Goal: Task Accomplishment & Management: Manage account settings

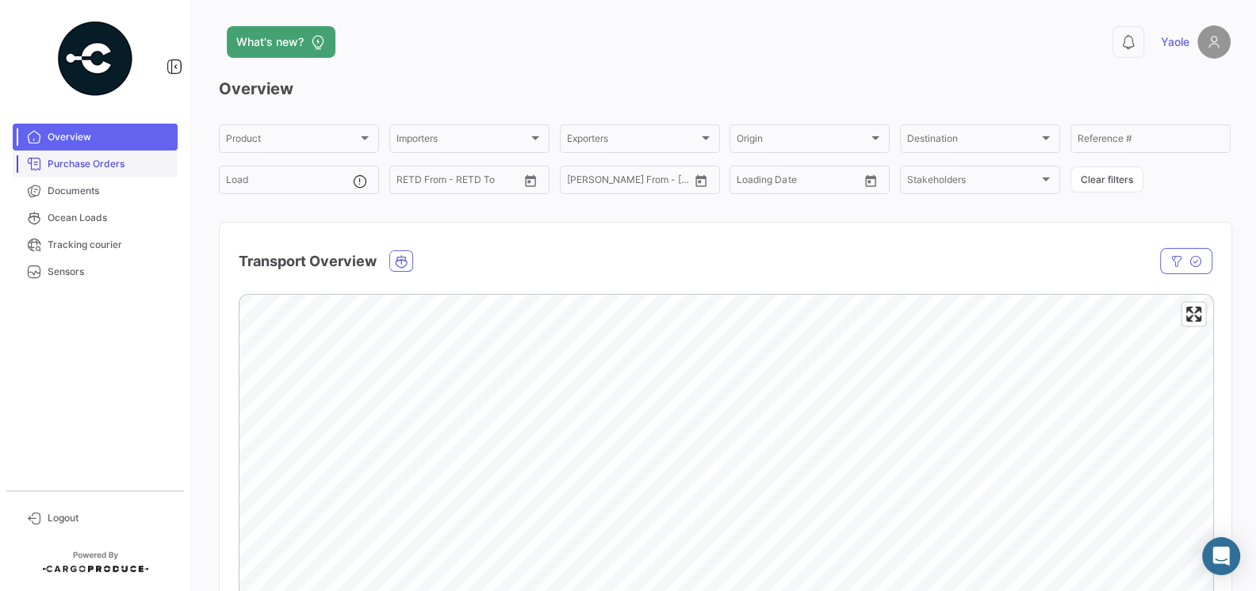
click at [112, 169] on span "Purchase Orders" at bounding box center [110, 164] width 124 height 14
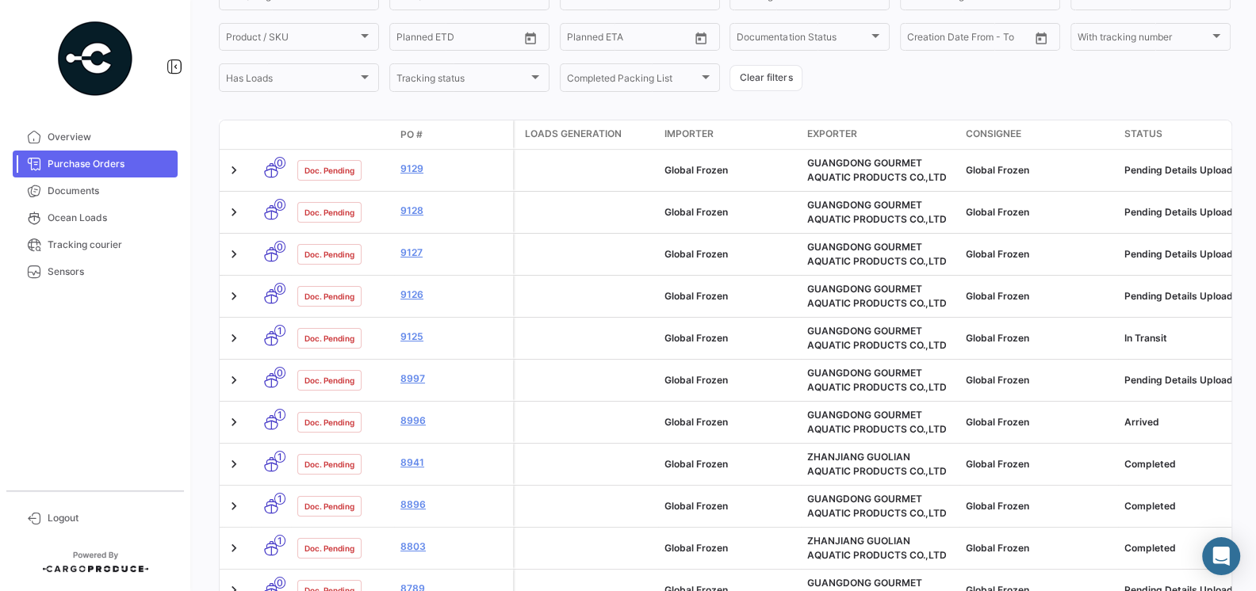
scroll to position [206, 0]
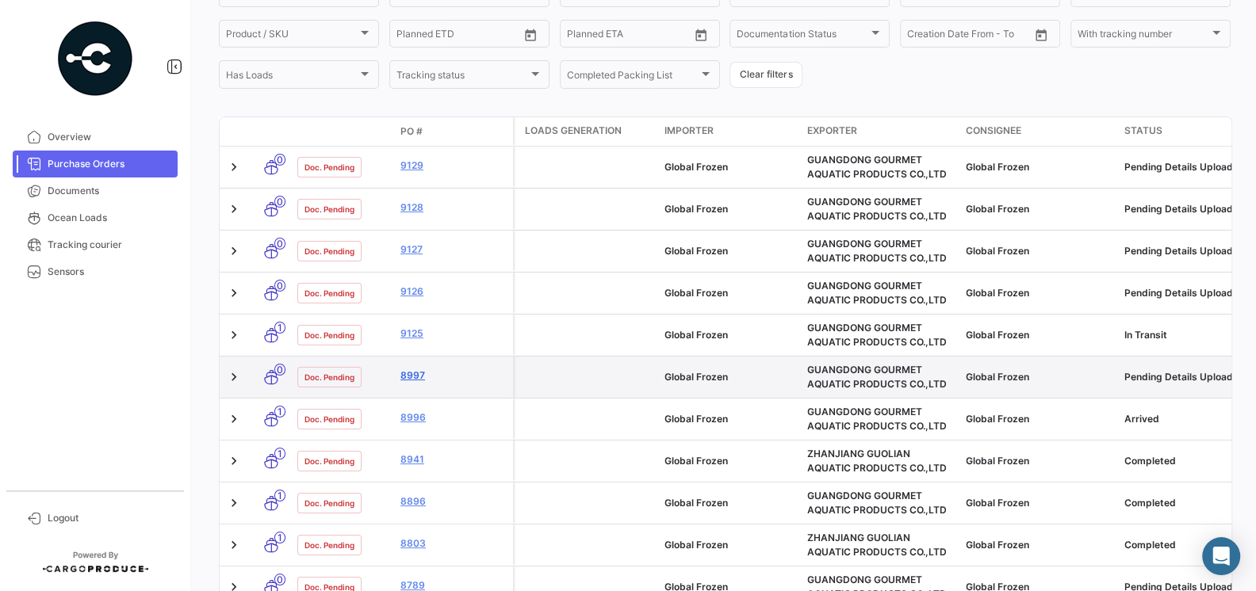
click at [411, 377] on link "8997" at bounding box center [453, 376] width 106 height 14
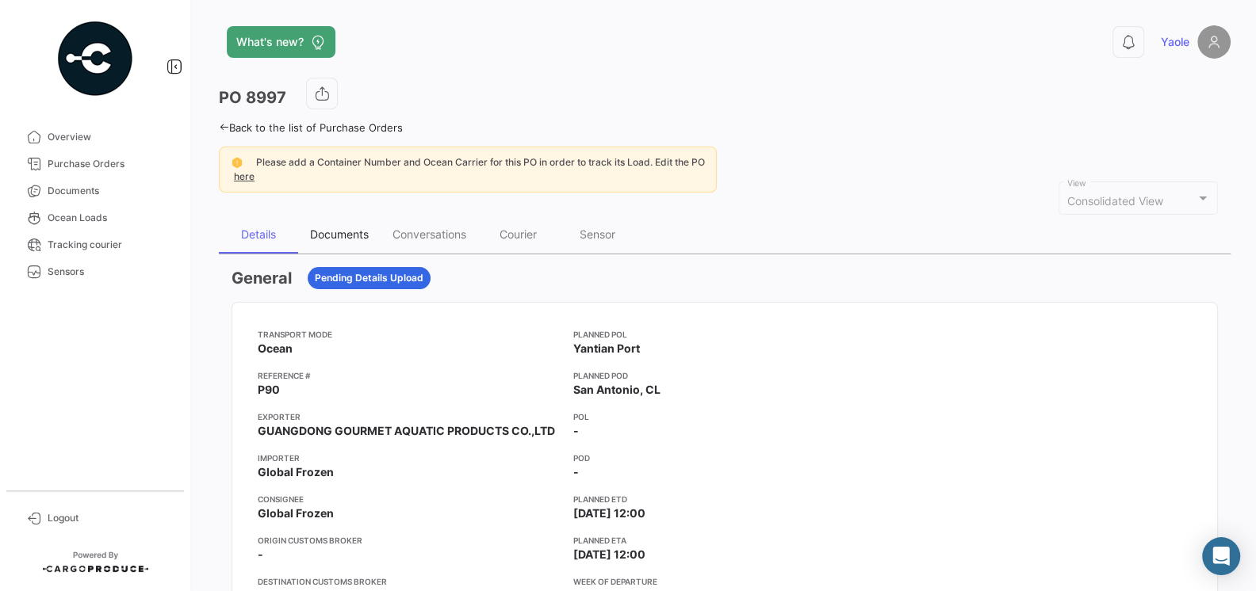
click at [357, 234] on div "Documents" at bounding box center [339, 234] width 59 height 13
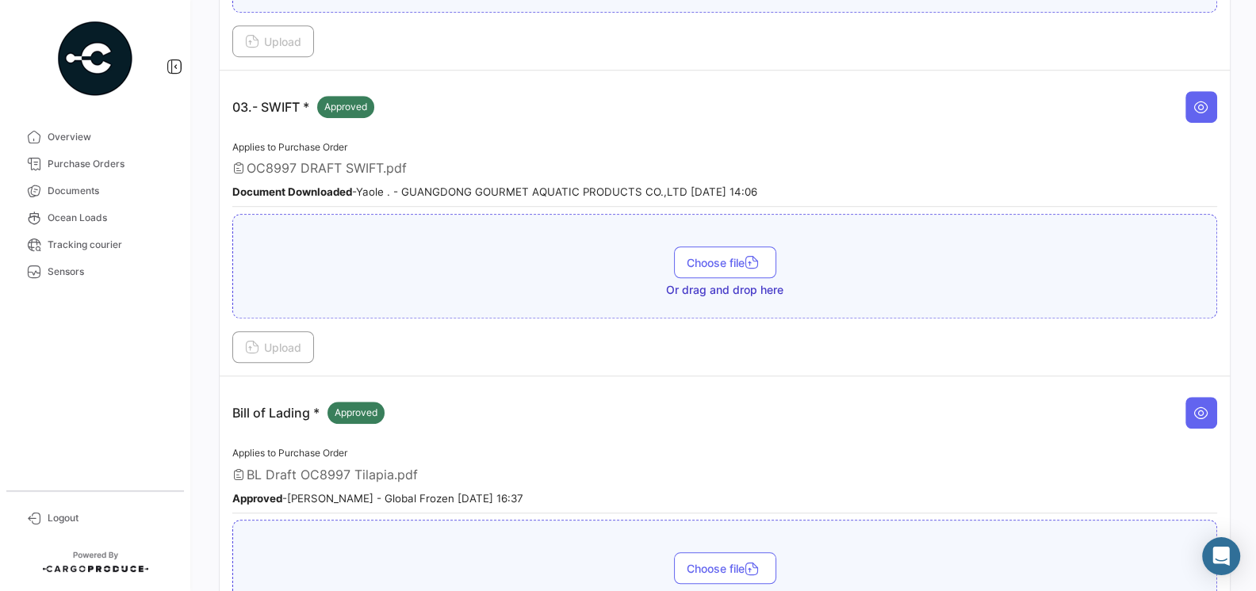
scroll to position [758, 0]
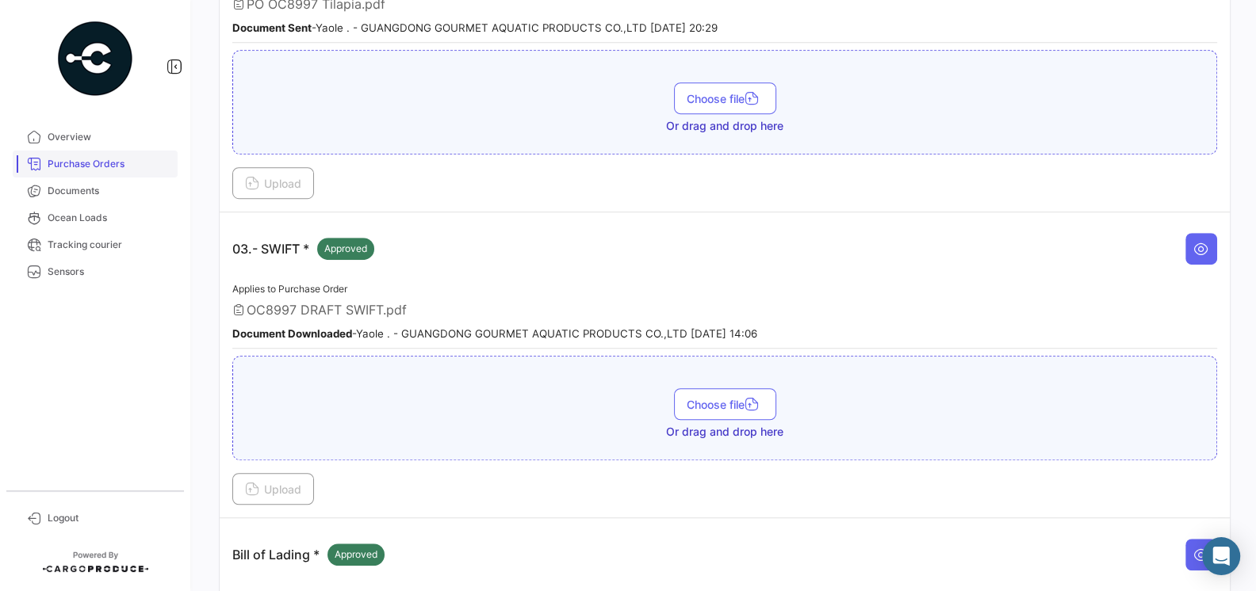
click at [97, 166] on span "Purchase Orders" at bounding box center [110, 164] width 124 height 14
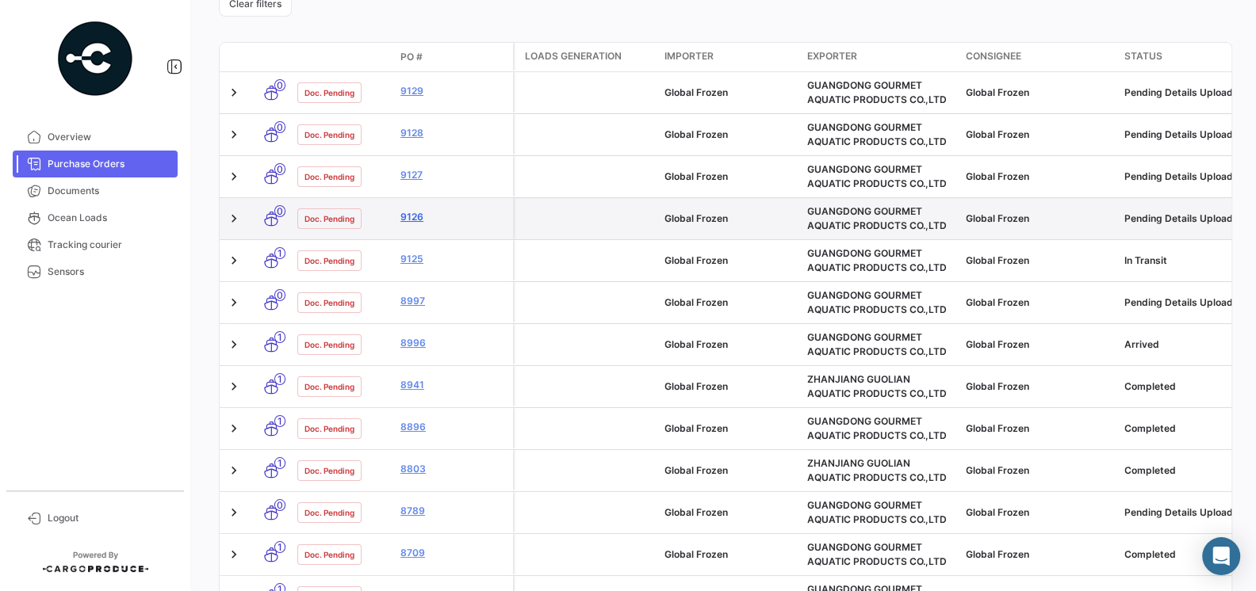
scroll to position [302, 0]
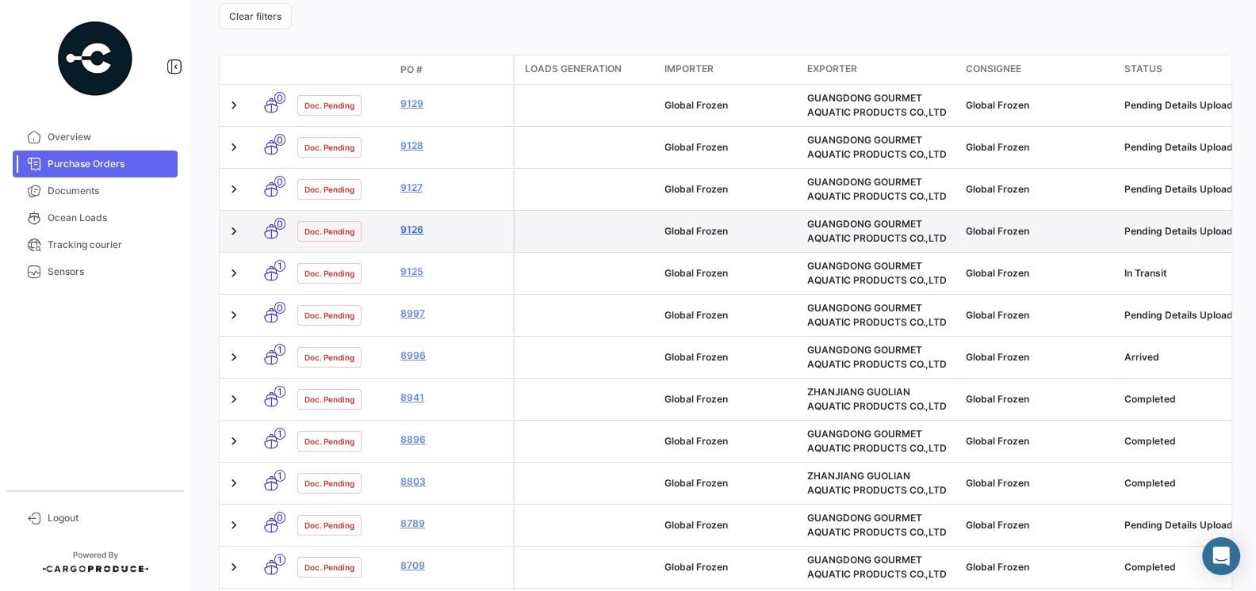
click at [411, 192] on link "9127" at bounding box center [453, 188] width 106 height 14
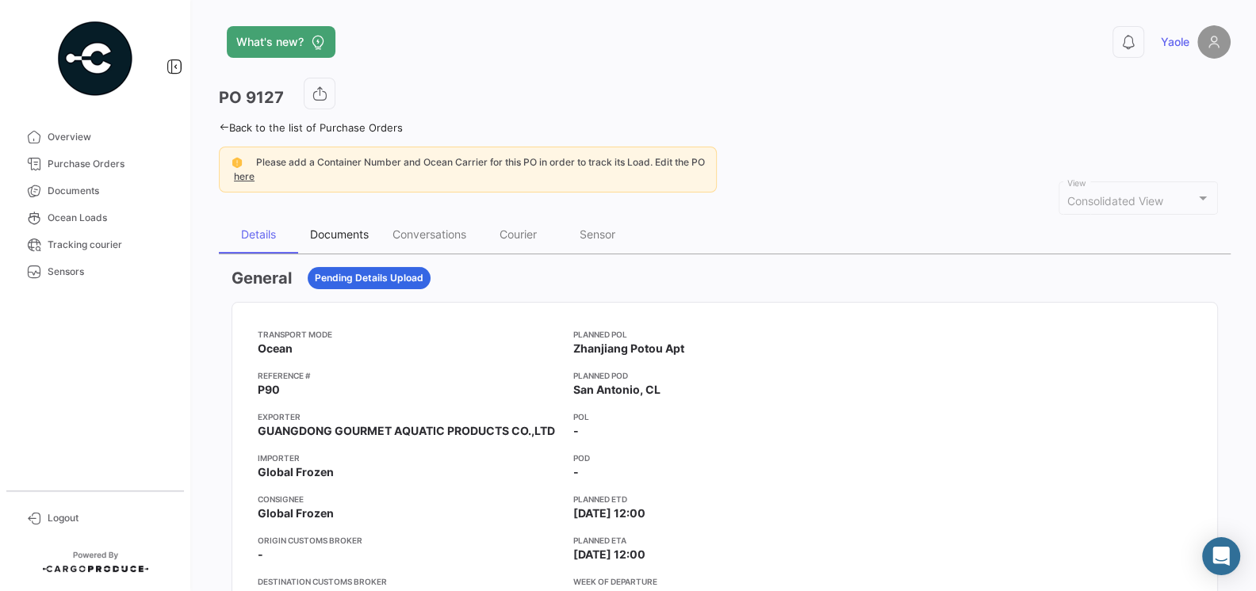
click at [338, 231] on div "Documents" at bounding box center [339, 234] width 59 height 13
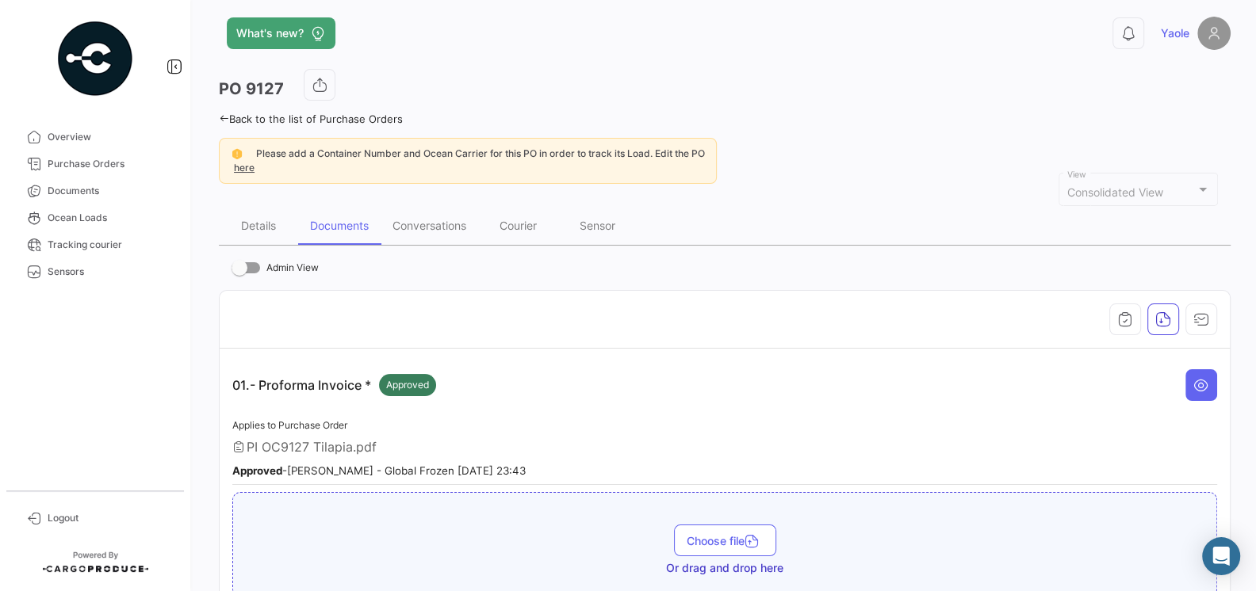
scroll to position [2, 0]
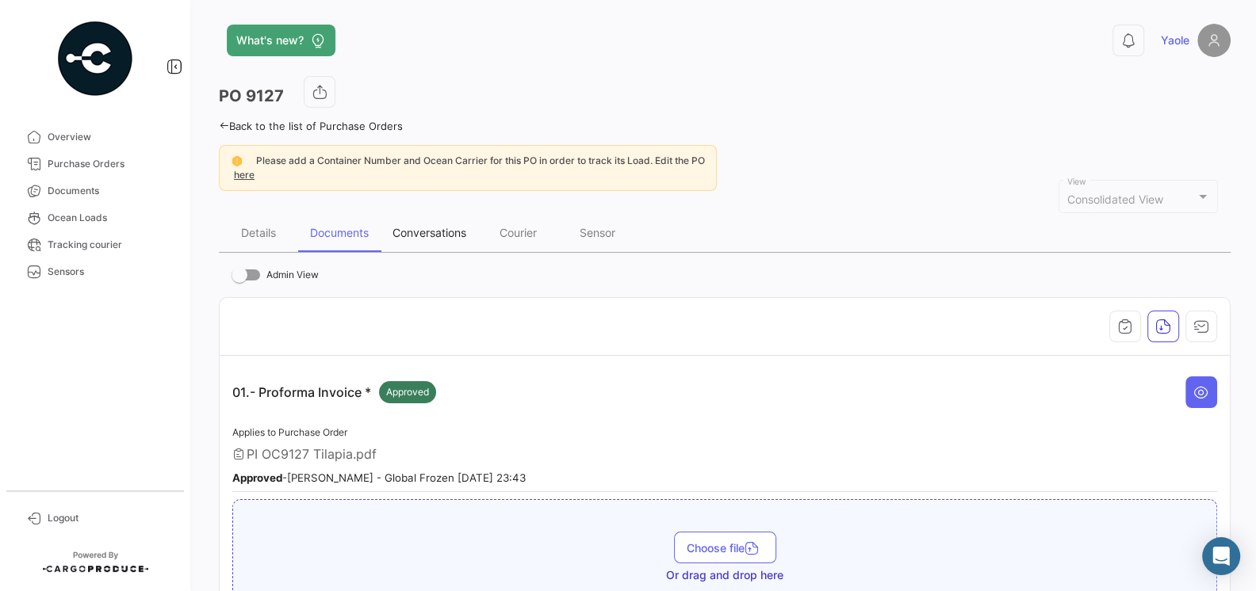
click at [439, 242] on div "Conversations" at bounding box center [429, 233] width 98 height 38
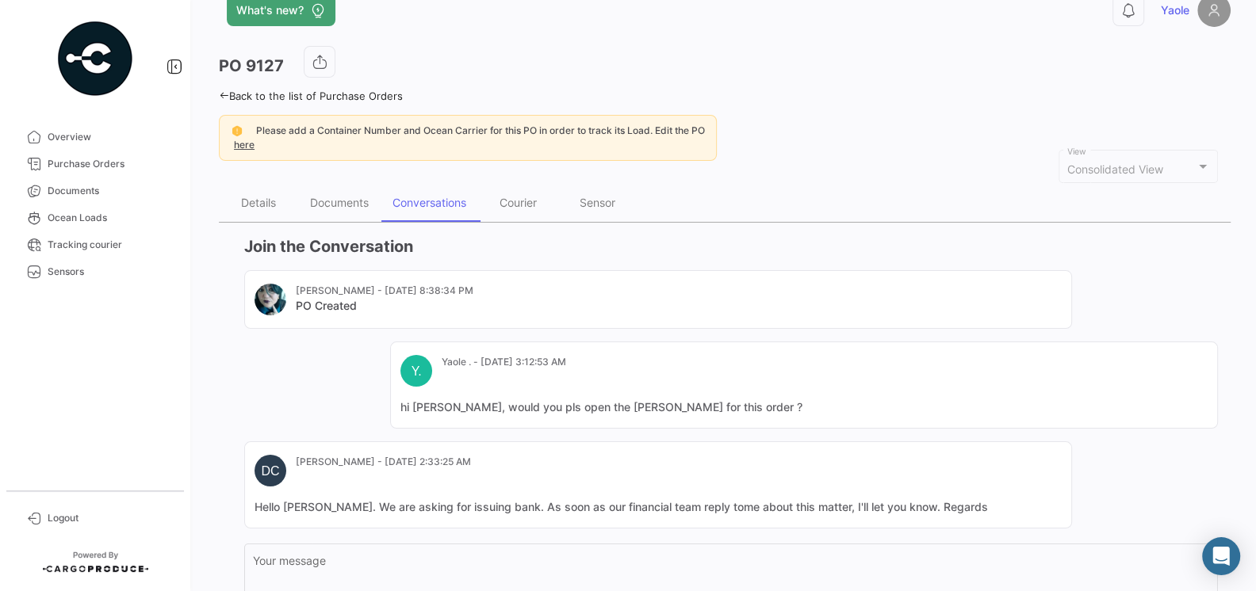
scroll to position [0, 0]
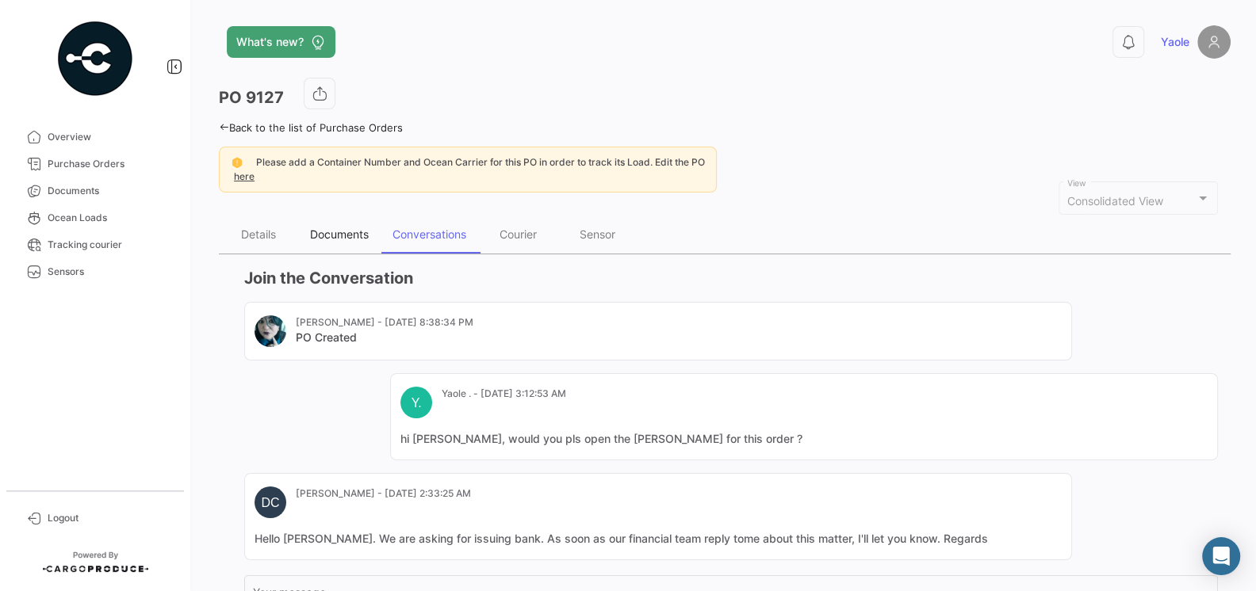
click at [333, 239] on div "Documents" at bounding box center [339, 235] width 82 height 38
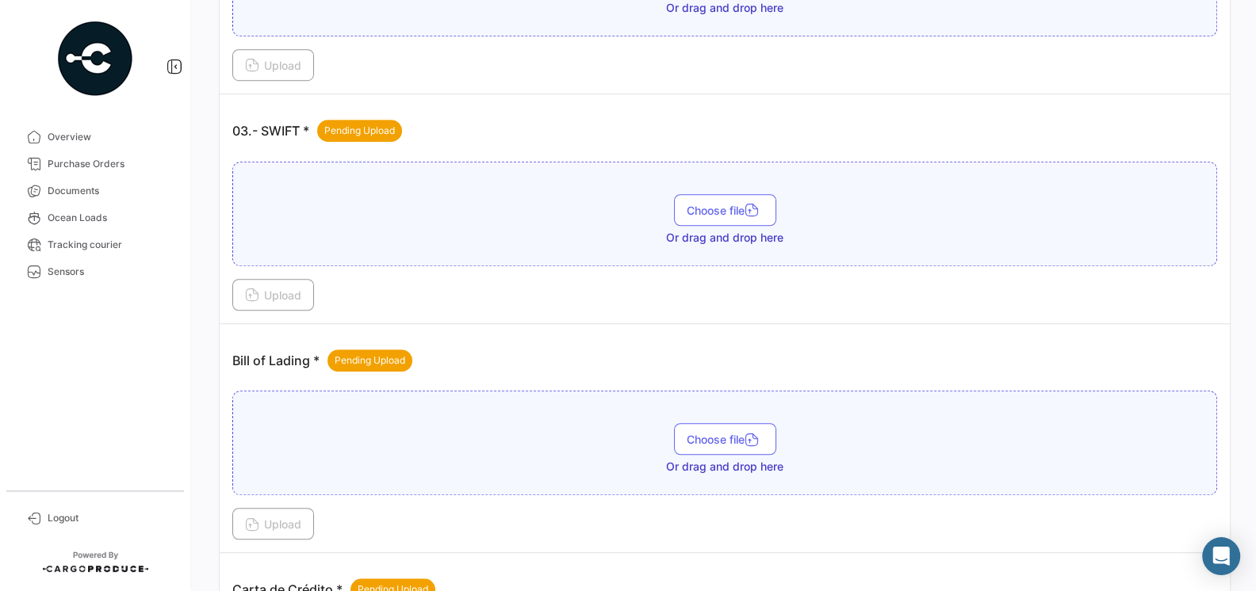
scroll to position [877, 0]
click at [48, 512] on span "Logout" at bounding box center [110, 518] width 124 height 14
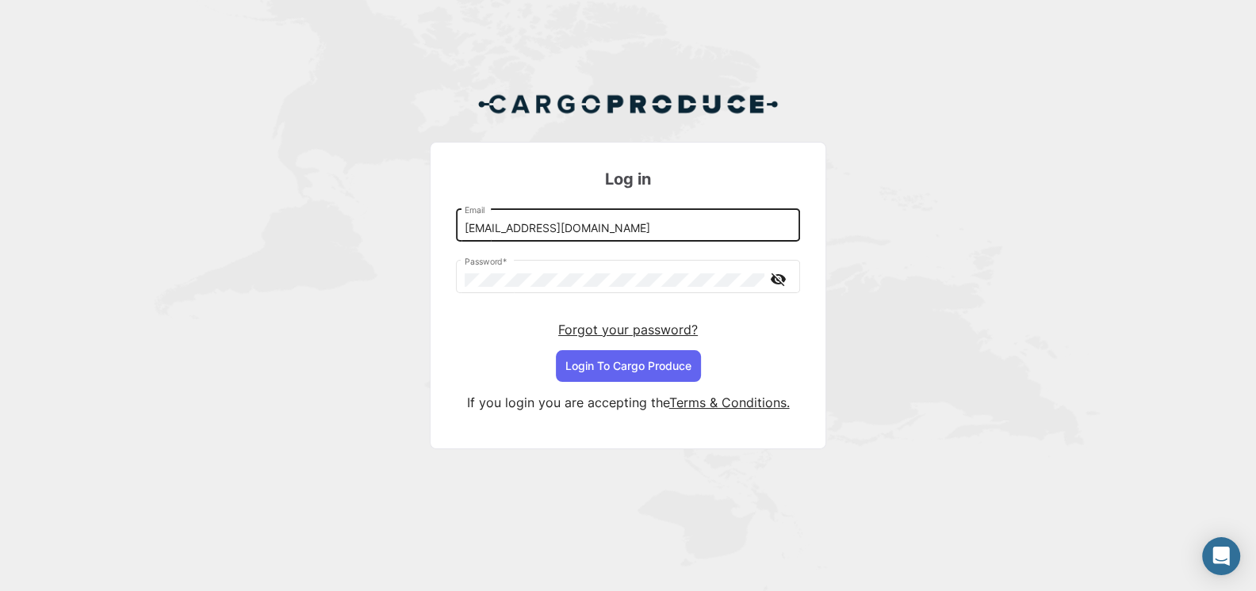
click at [574, 229] on input "[EMAIL_ADDRESS][DOMAIN_NAME]" at bounding box center [628, 228] width 327 height 13
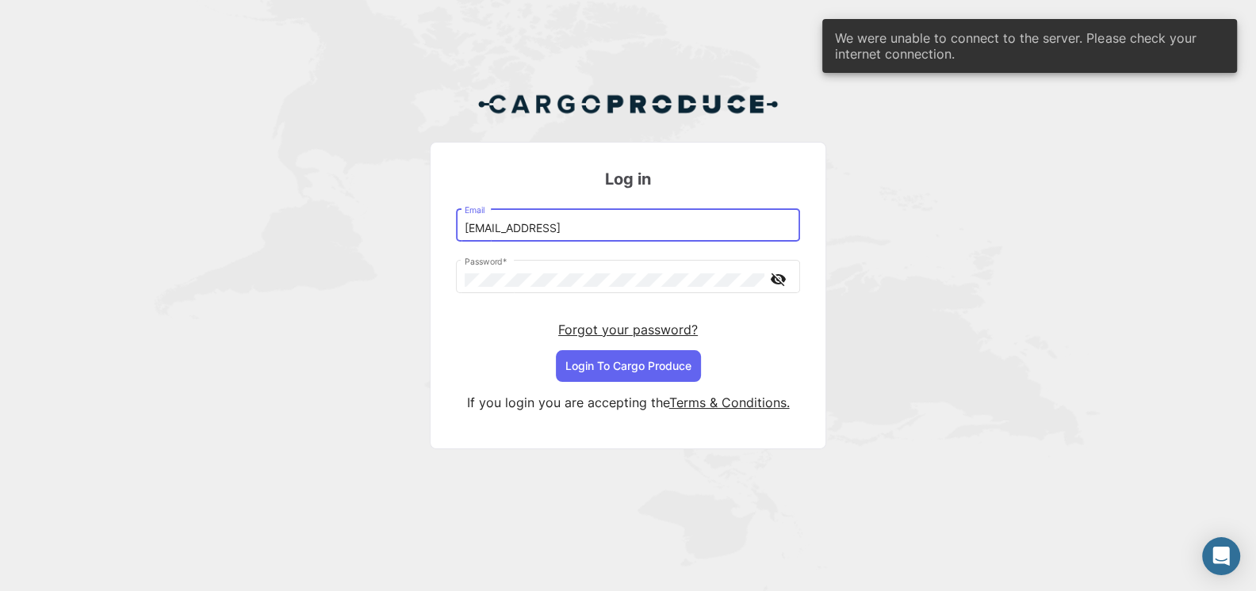
click at [640, 242] on div "[EMAIL_ADDRESS] Email" at bounding box center [628, 224] width 327 height 36
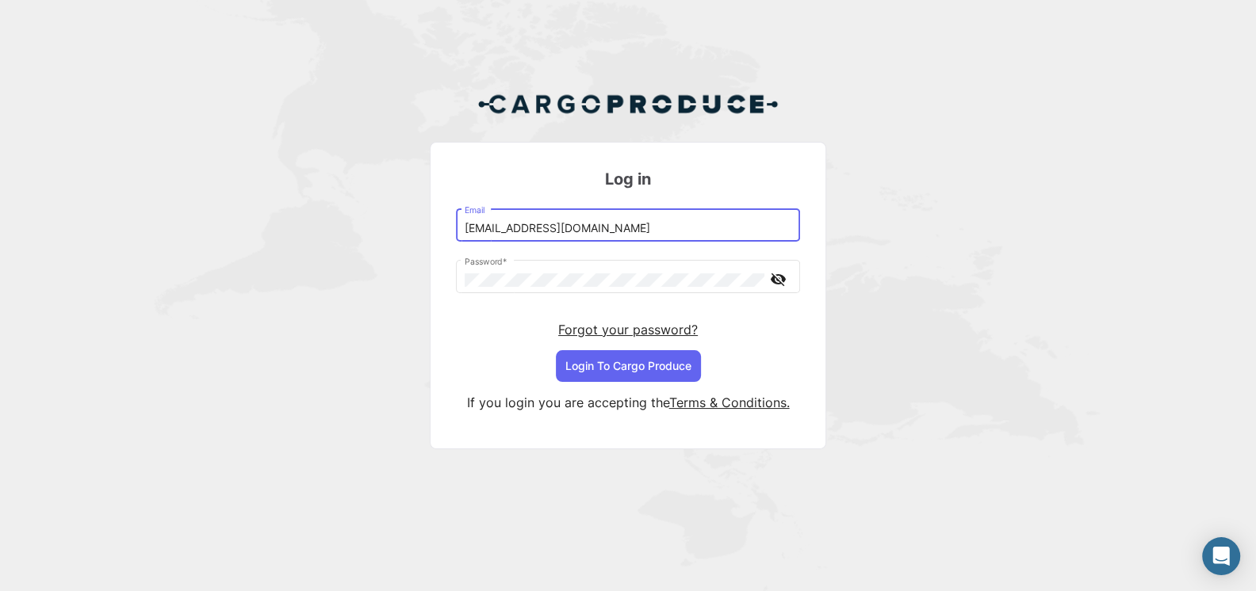
click at [507, 226] on input "[EMAIL_ADDRESS][DOMAIN_NAME]" at bounding box center [628, 228] width 327 height 13
click at [626, 228] on input "[EMAIL_ADDRESS][DOMAIN_NAME]" at bounding box center [628, 228] width 327 height 13
click at [605, 233] on input "[EMAIL_ADDRESS][DOMAIN_NAME]" at bounding box center [628, 228] width 327 height 13
type input "[EMAIL_ADDRESS][DOMAIN_NAME]"
click at [606, 362] on button "Login To Cargo Produce" at bounding box center [628, 366] width 145 height 32
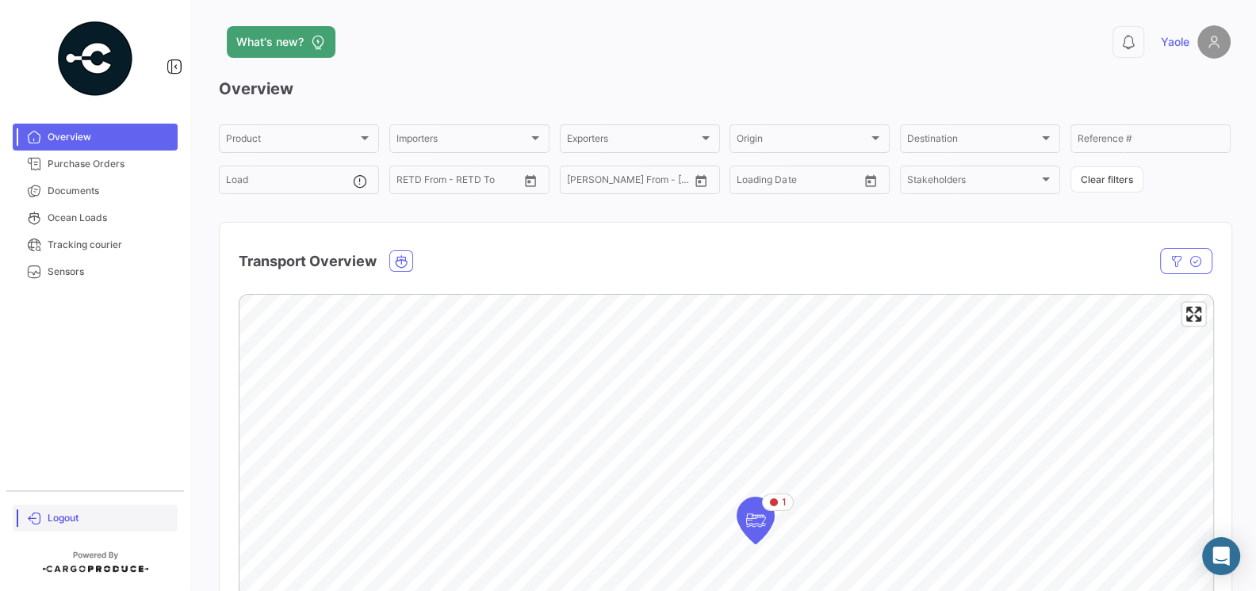
click at [78, 519] on span "Logout" at bounding box center [110, 518] width 124 height 14
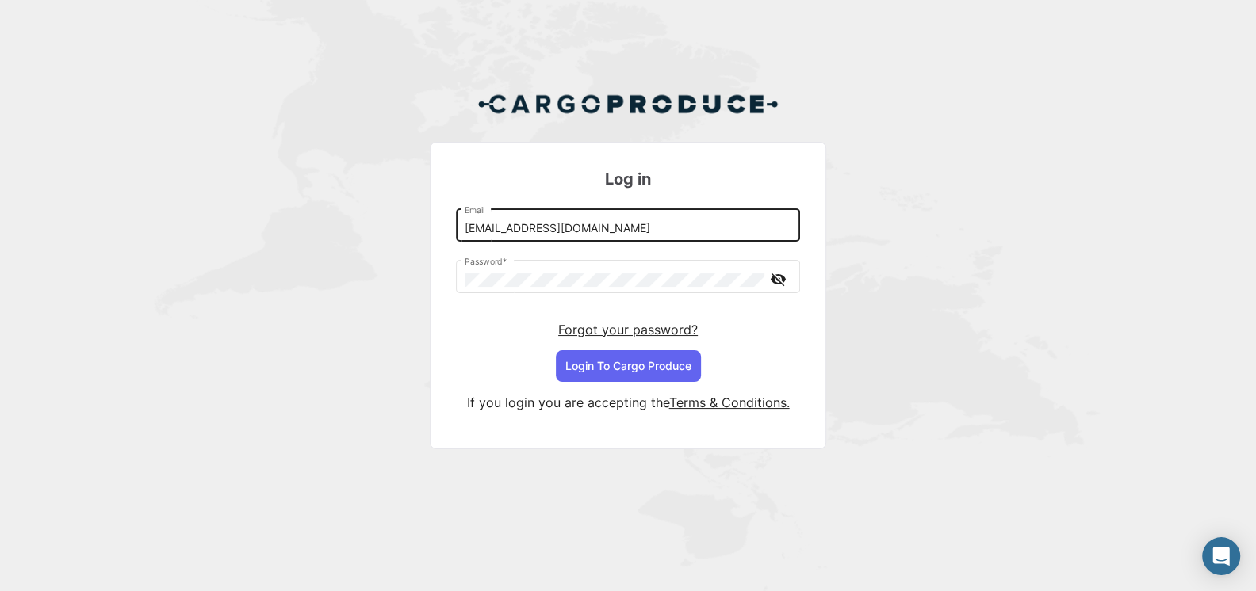
click at [565, 226] on input "[EMAIL_ADDRESS][DOMAIN_NAME]" at bounding box center [628, 228] width 327 height 13
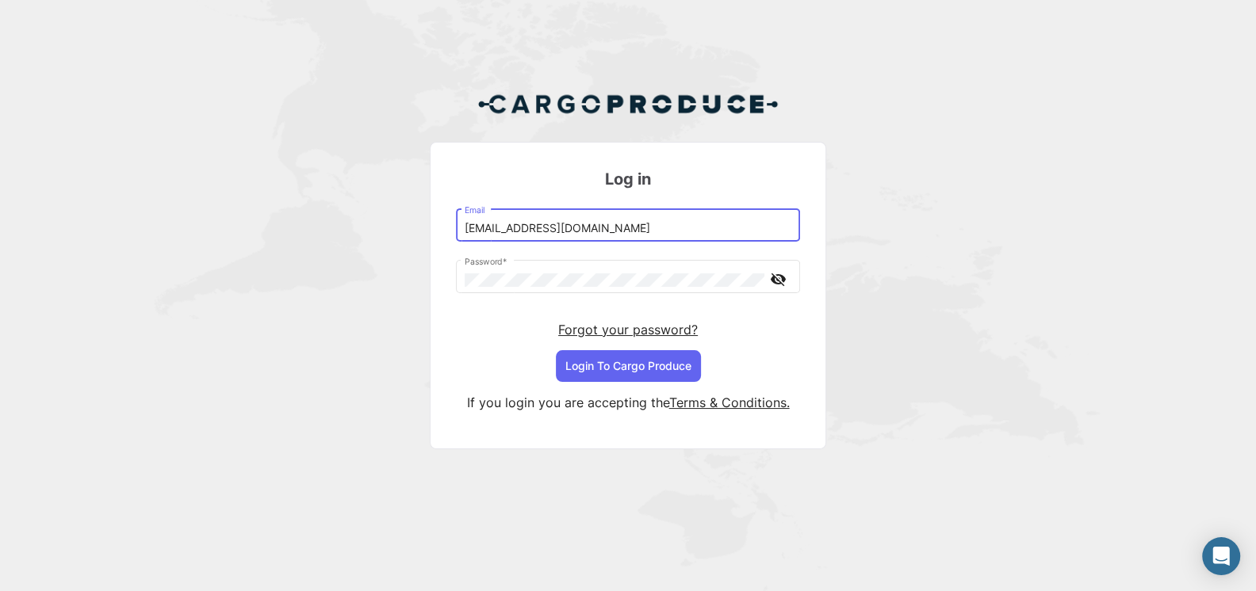
type input "[EMAIL_ADDRESS][DOMAIN_NAME]"
click at [622, 364] on button "Login To Cargo Produce" at bounding box center [628, 366] width 145 height 32
